Goal: Navigation & Orientation: Find specific page/section

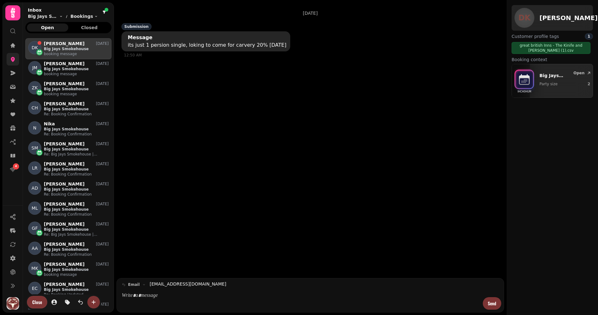
click at [12, 65] on link at bounding box center [13, 59] width 13 height 13
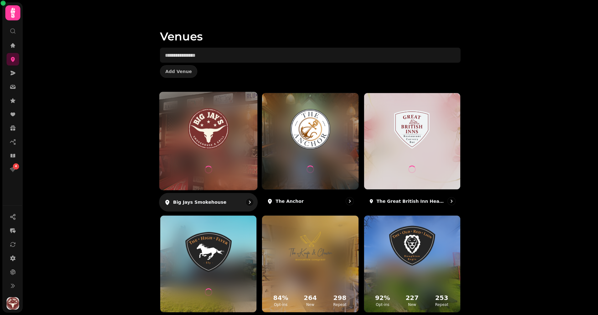
click at [172, 128] on img at bounding box center [209, 128] width 74 height 41
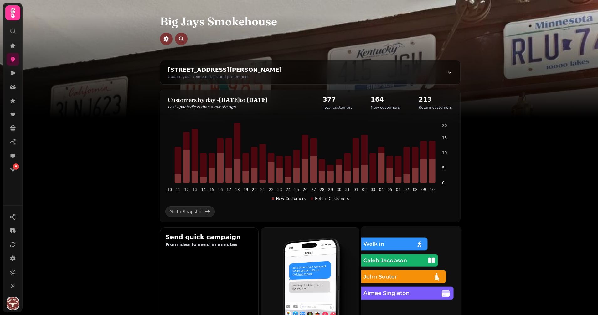
click at [372, 294] on img at bounding box center [411, 276] width 110 height 110
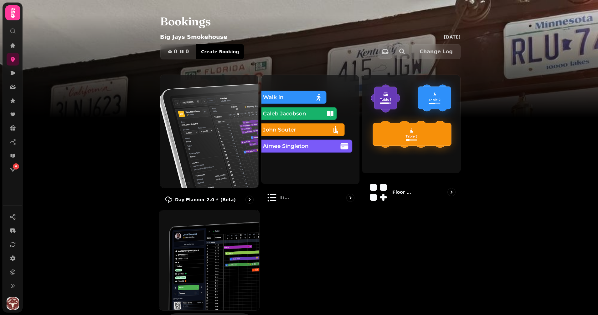
click at [219, 282] on img at bounding box center [209, 260] width 110 height 110
